Goal: Go to known website: Access a specific website the user already knows

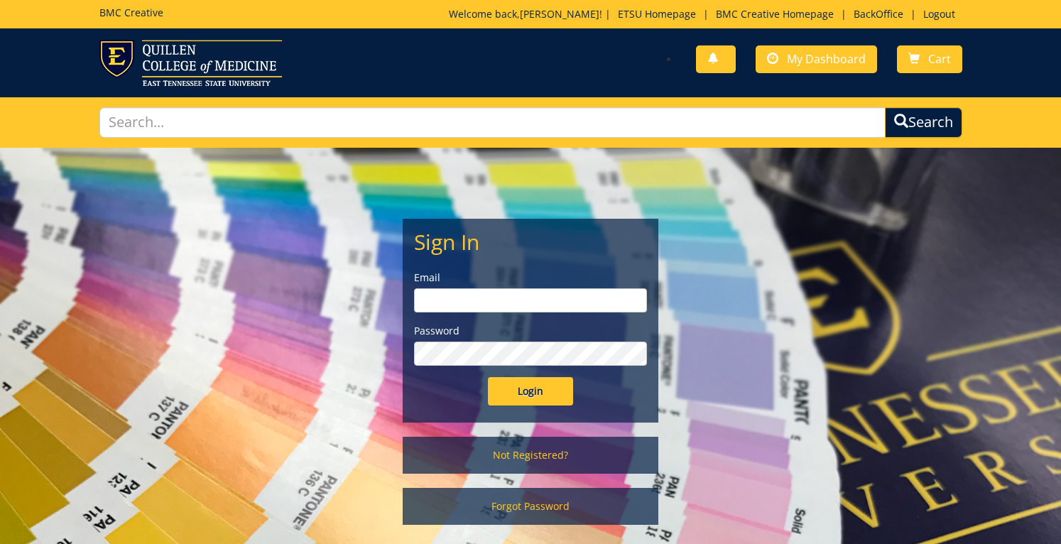
click at [445, 301] on input "email" at bounding box center [530, 300] width 233 height 24
type input "[EMAIL_ADDRESS][DOMAIN_NAME]"
click at [519, 386] on input "Login" at bounding box center [530, 391] width 85 height 28
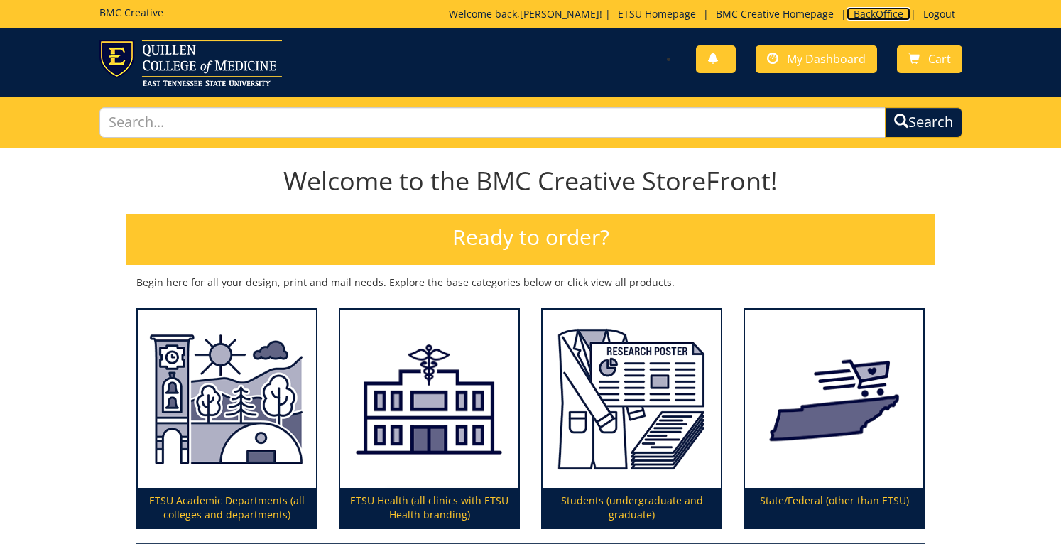
click at [858, 13] on link "BackOffice" at bounding box center [879, 13] width 64 height 13
